Goal: Find specific page/section: Find specific page/section

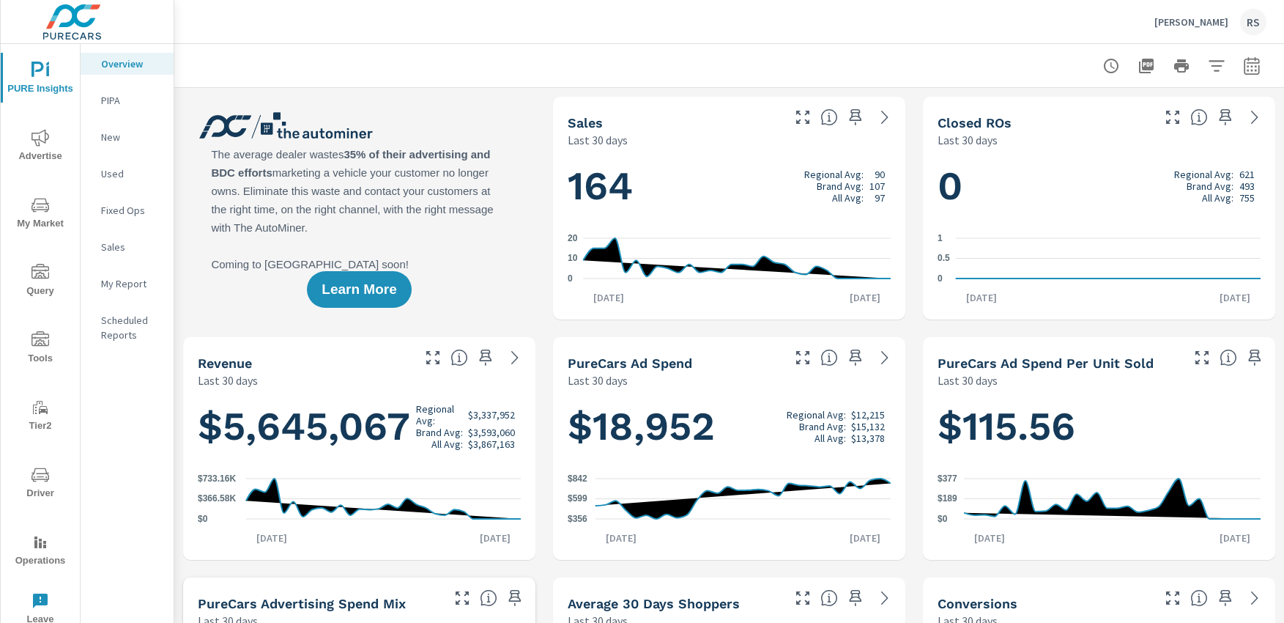
scroll to position [1, 0]
click at [35, 483] on span "Driver" at bounding box center [40, 484] width 70 height 36
